Goal: Information Seeking & Learning: Learn about a topic

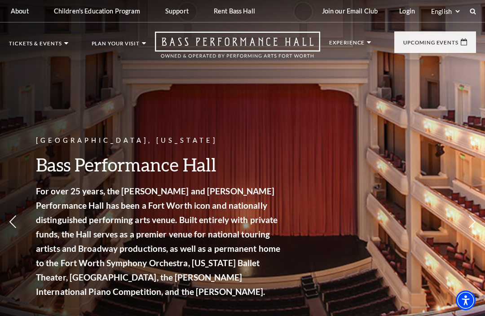
click at [403, 9] on link "Login" at bounding box center [407, 11] width 30 height 22
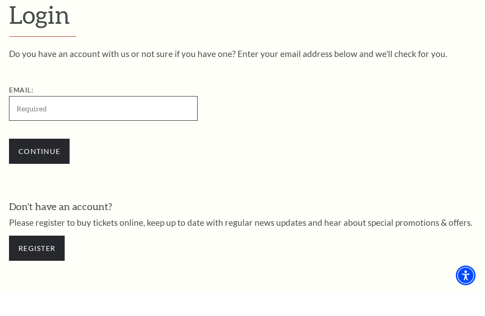
scroll to position [197, 0]
type input "[EMAIL_ADDRESS][DOMAIN_NAME]"
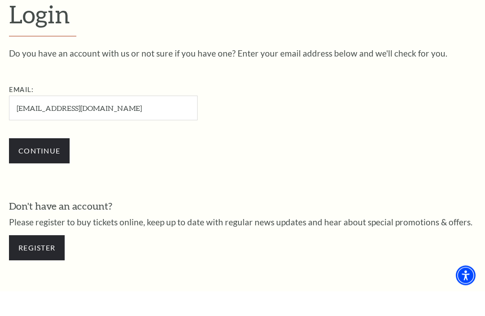
click at [51, 163] on input "Continue" at bounding box center [39, 175] width 61 height 25
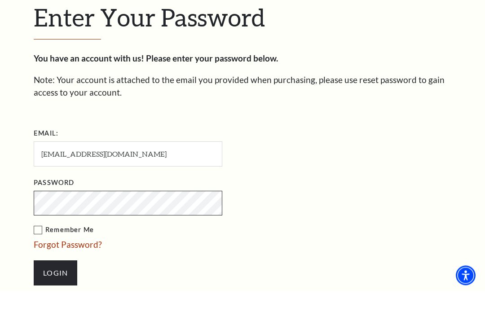
scroll to position [206, 0]
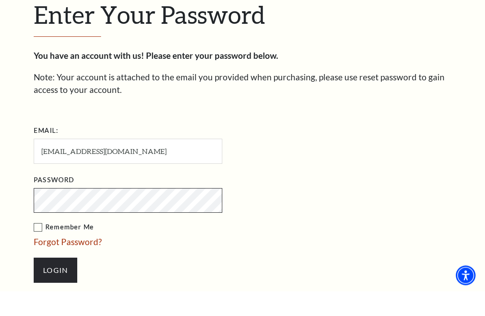
click at [55, 283] on input "Login" at bounding box center [56, 295] width 44 height 25
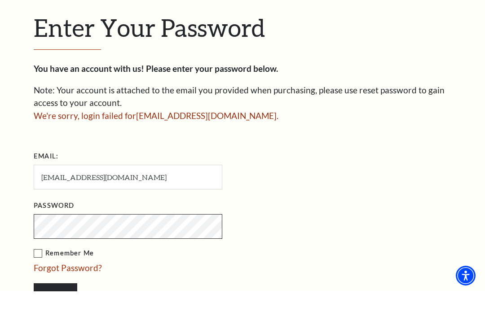
scroll to position [194, 0]
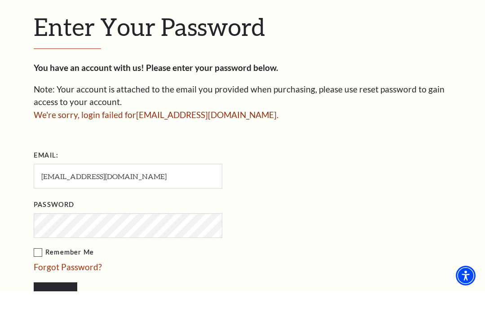
click at [59, 307] on input "Login" at bounding box center [56, 319] width 44 height 25
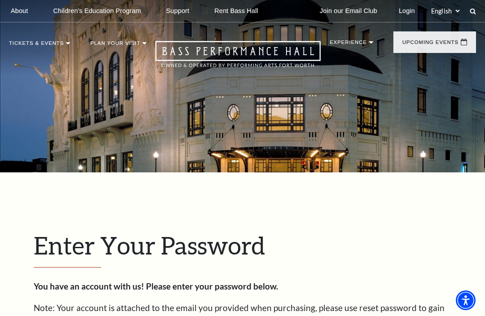
scroll to position [272, 0]
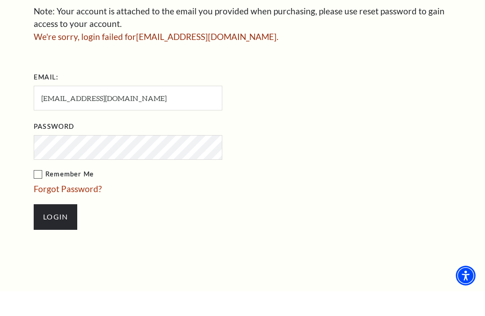
click at [59, 229] on input "Login" at bounding box center [56, 241] width 44 height 25
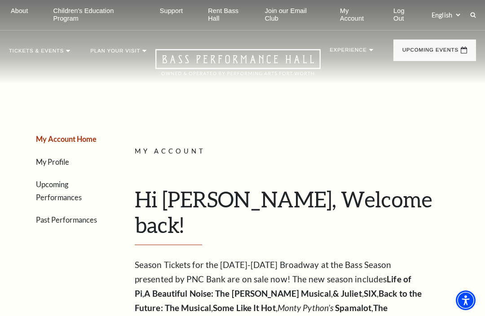
click at [82, 181] on link "Upcoming Performances" at bounding box center [59, 191] width 46 height 22
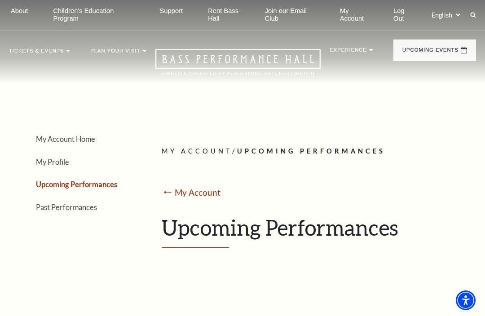
click at [473, 16] on icon at bounding box center [473, 15] width 6 height 6
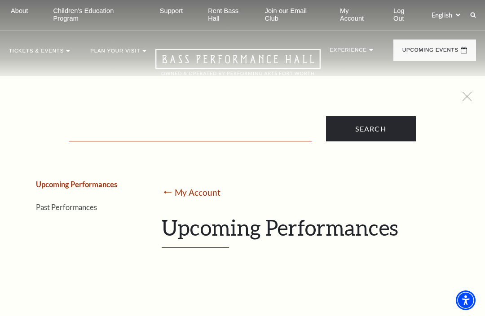
click at [164, 134] on input "Text field" at bounding box center [190, 132] width 242 height 18
type input "Digital tickets"
click at [370, 128] on input "Search" at bounding box center [371, 128] width 90 height 25
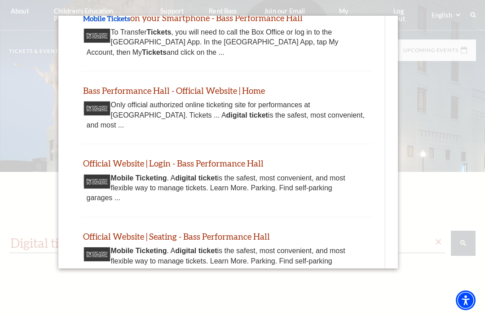
scroll to position [137, 0]
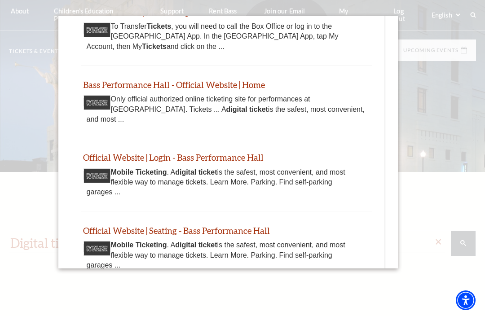
click at [98, 115] on div "Only official authorized online ticketing site for performances at Bass Perform…" at bounding box center [227, 109] width 280 height 30
click at [97, 175] on img "Thumbnail image - open in a new tab" at bounding box center [96, 175] width 27 height 15
click at [293, 180] on div "Mobile Ticketing . A digital ticket is the safest, most convenient, and most fl…" at bounding box center [227, 182] width 280 height 30
click at [284, 174] on div "Mobile Ticketing . A digital ticket is the safest, most convenient, and most fl…" at bounding box center [227, 182] width 280 height 30
click at [237, 154] on link "Official Website | Login - Bass Performance Hall" at bounding box center [173, 157] width 180 height 10
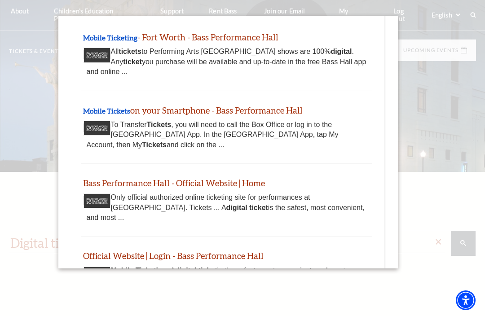
scroll to position [35, 0]
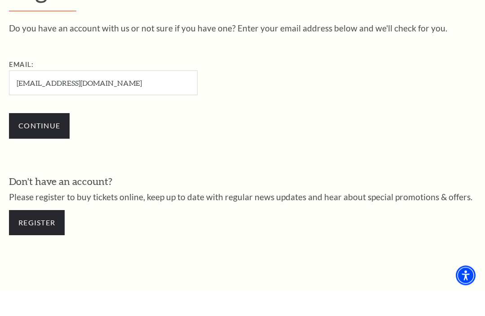
type input "lszpak@verizon.net"
click at [52, 151] on input "Continue" at bounding box center [39, 150] width 61 height 25
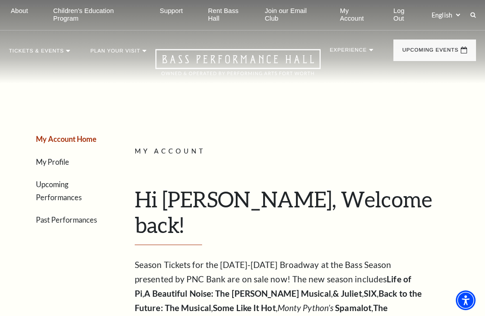
click at [349, 15] on link "My Account" at bounding box center [356, 15] width 46 height 30
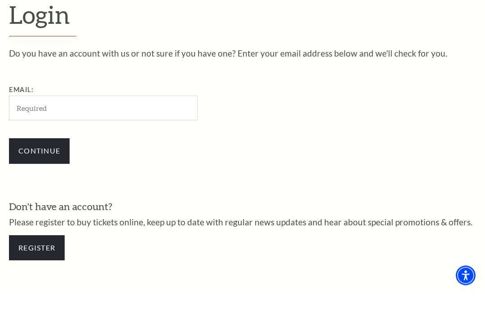
scroll to position [230, 0]
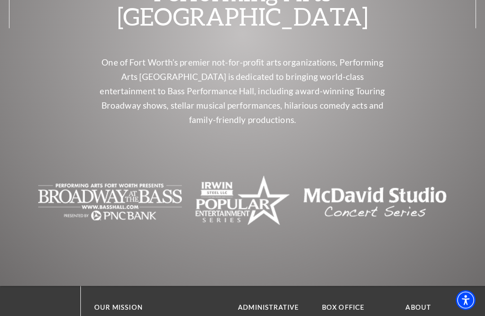
scroll to position [4184, 0]
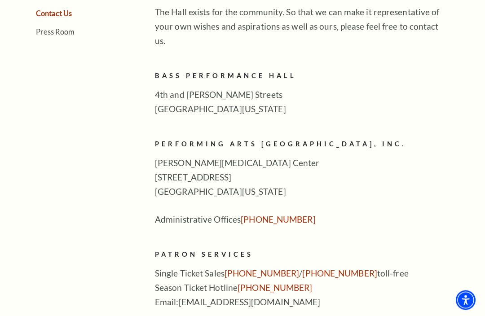
scroll to position [307, 0]
